Goal: Information Seeking & Learning: Learn about a topic

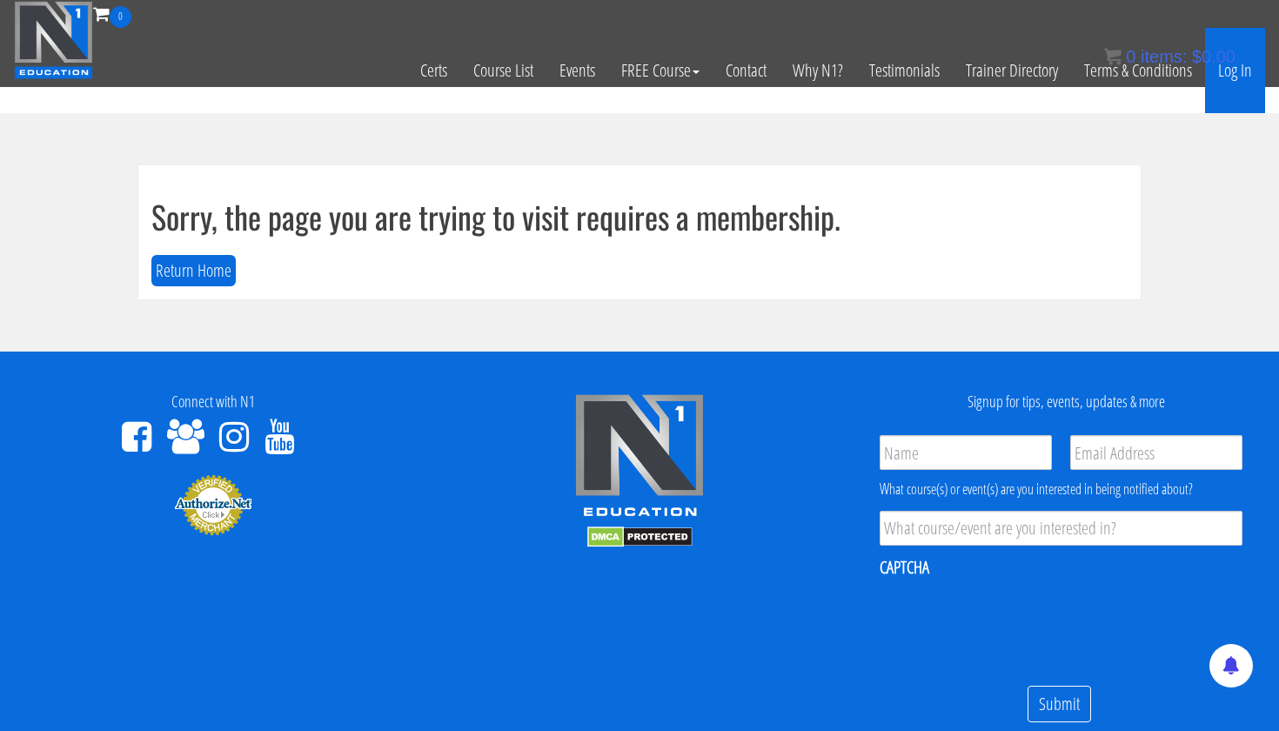
click at [1244, 77] on link "Log In" at bounding box center [1235, 70] width 60 height 85
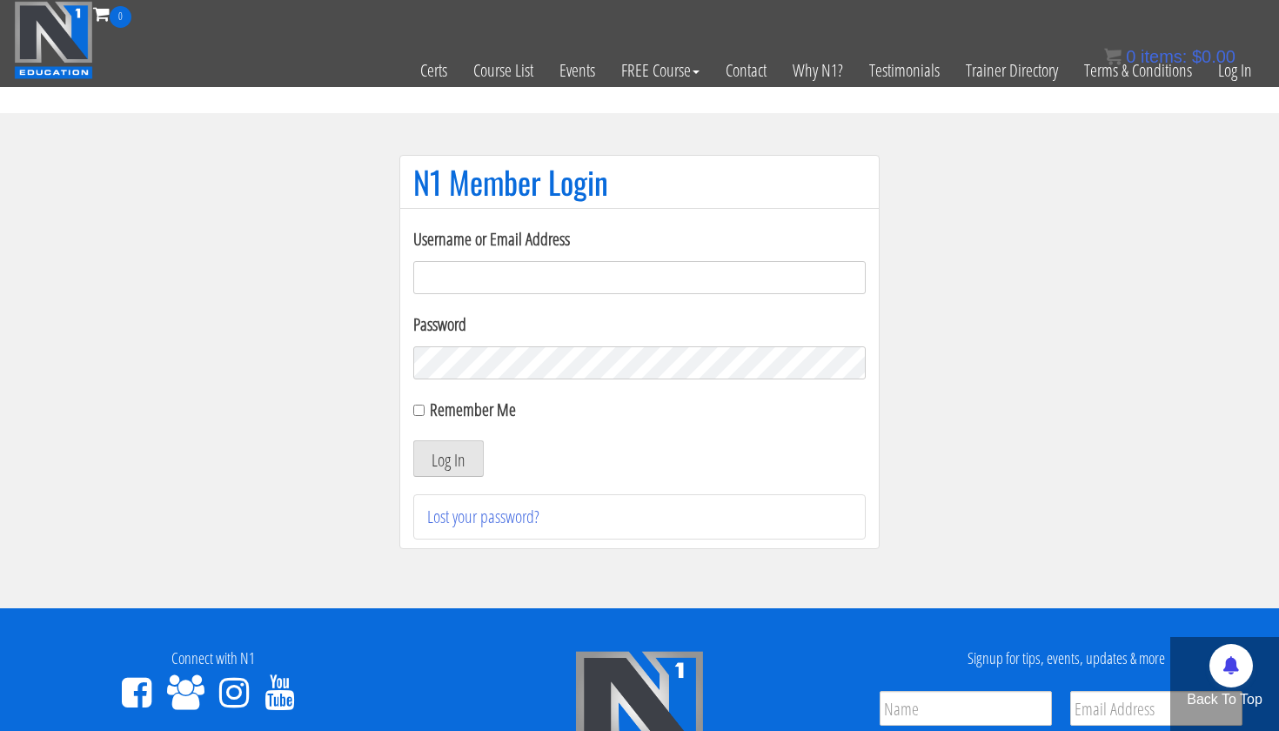
type input "[EMAIL_ADDRESS][DOMAIN_NAME]"
click at [448, 459] on button "Log In" at bounding box center [448, 458] width 70 height 37
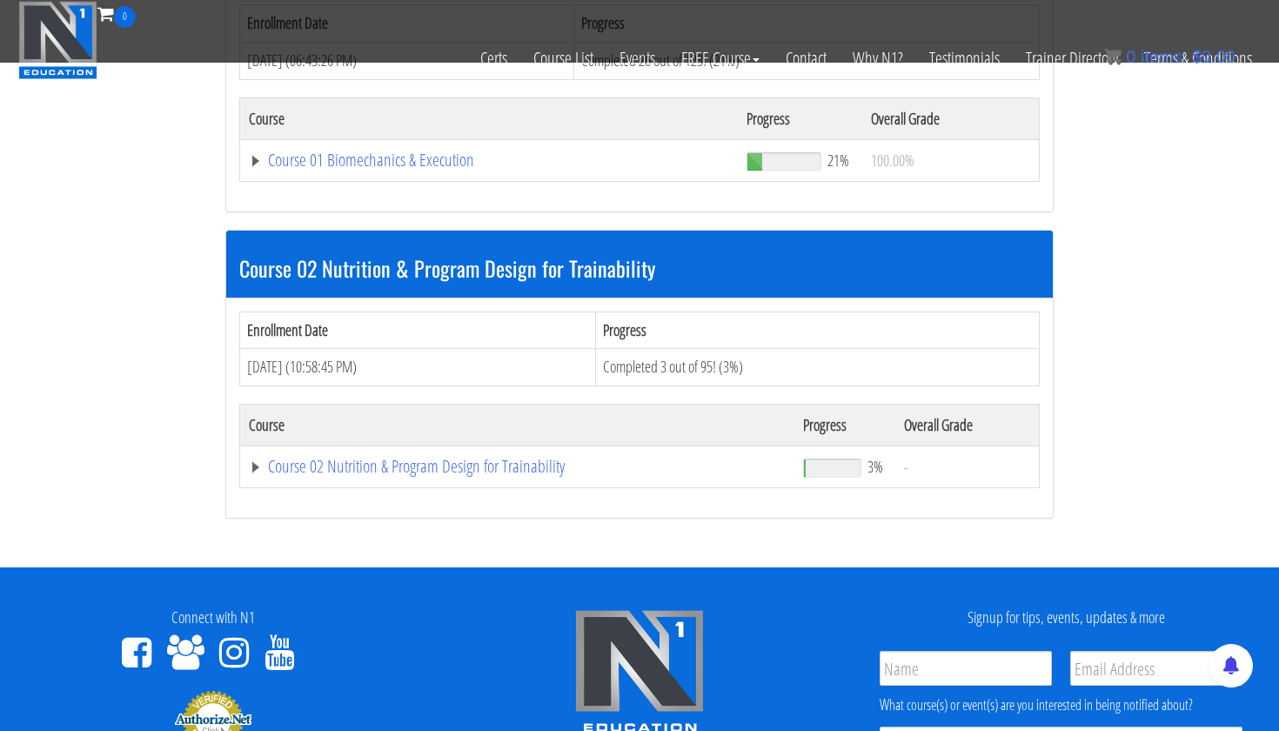
scroll to position [560, 0]
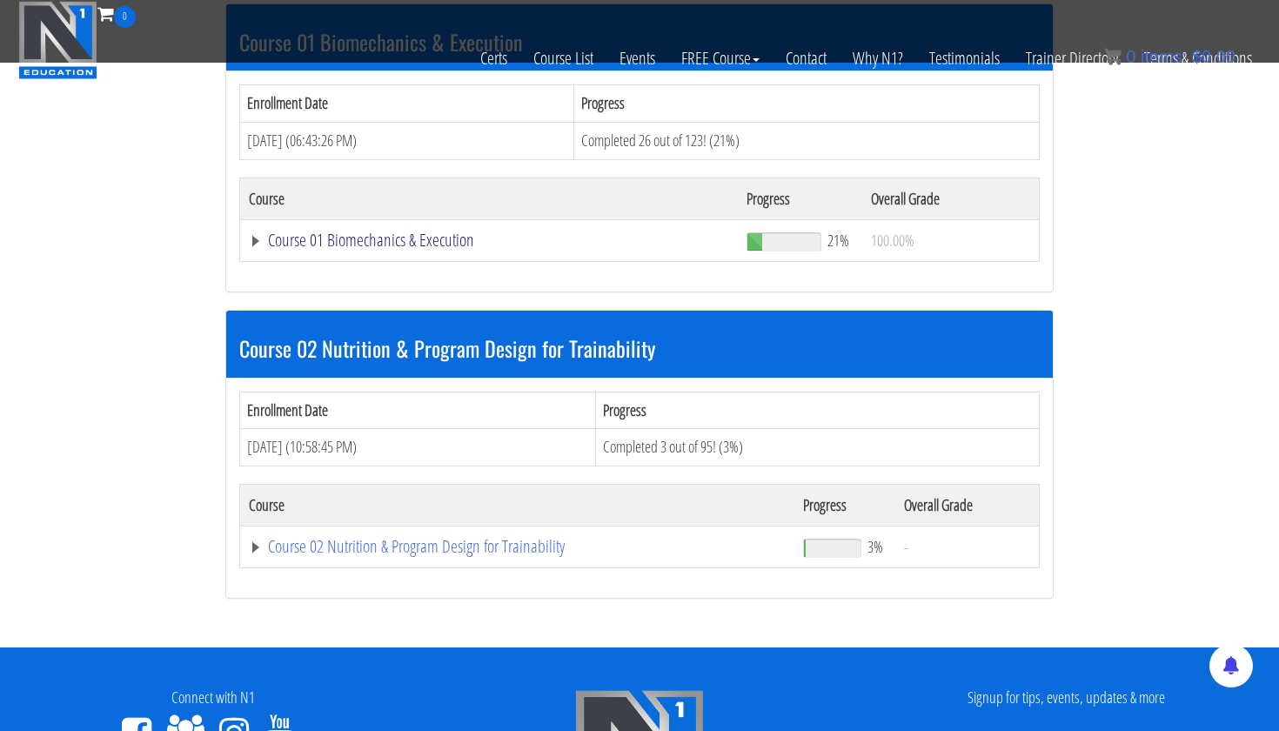
click at [412, 236] on link "Course 01 Biomechanics & Execution" at bounding box center [489, 239] width 480 height 17
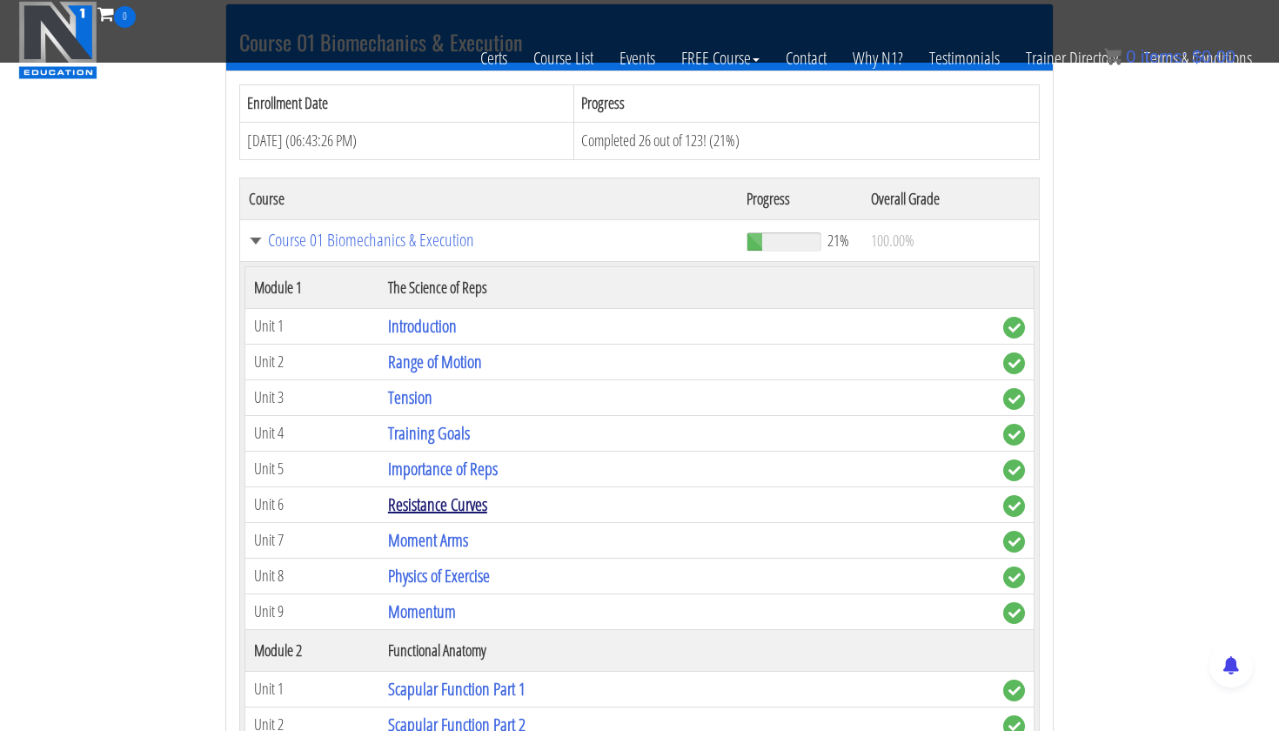
click at [432, 506] on link "Resistance Curves" at bounding box center [437, 504] width 99 height 23
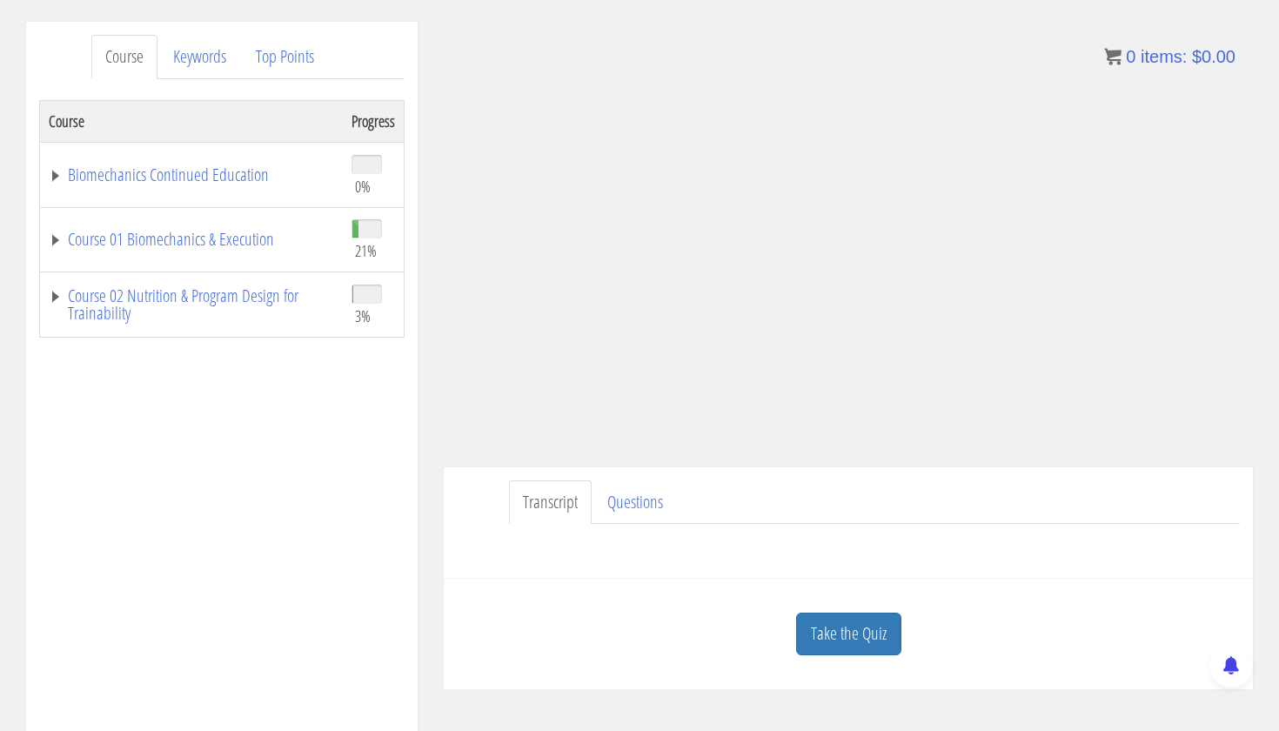
scroll to position [216, 0]
